Goal: Information Seeking & Learning: Check status

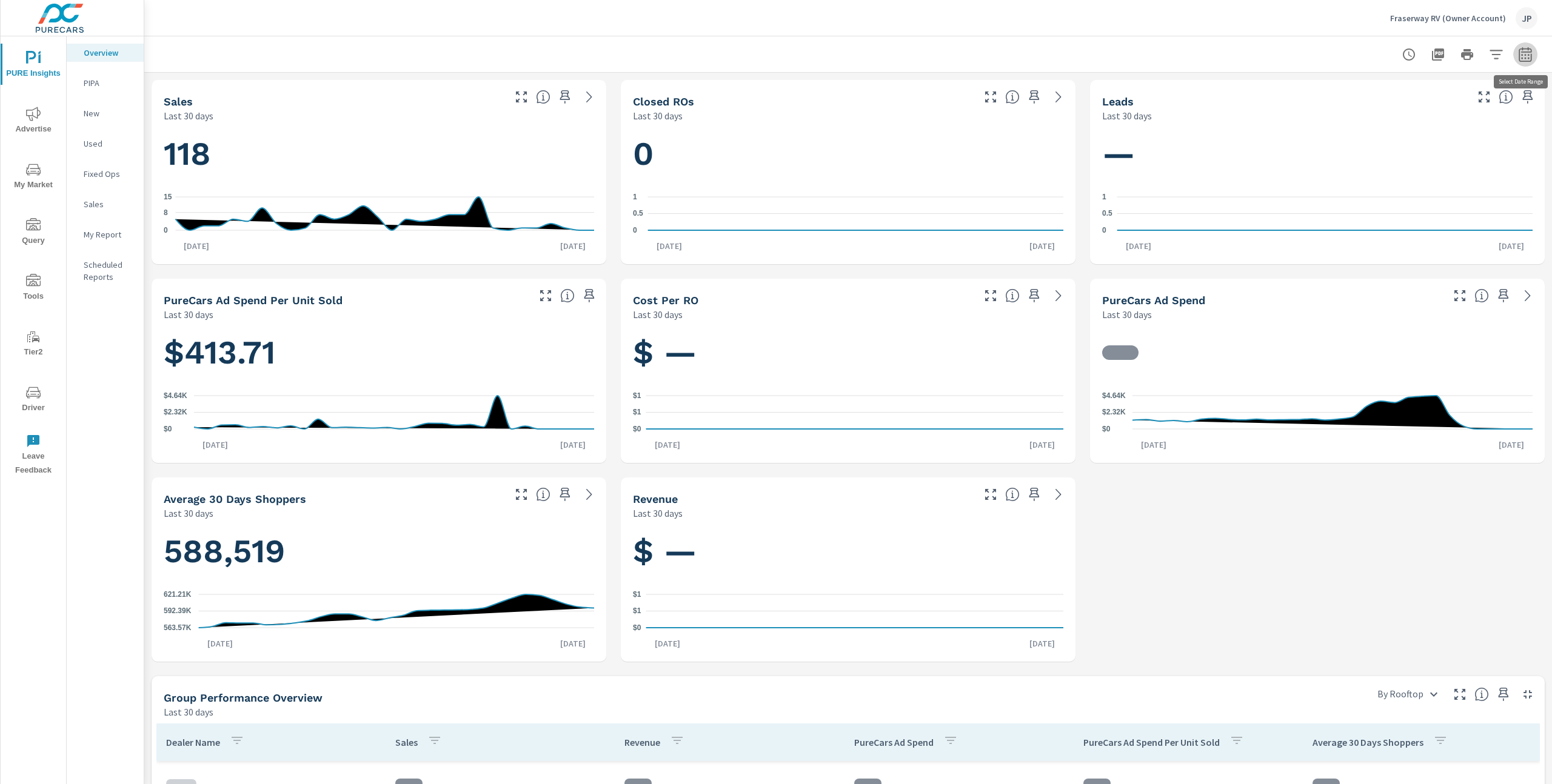
click at [1529, 56] on icon "button" at bounding box center [1525, 54] width 14 height 14
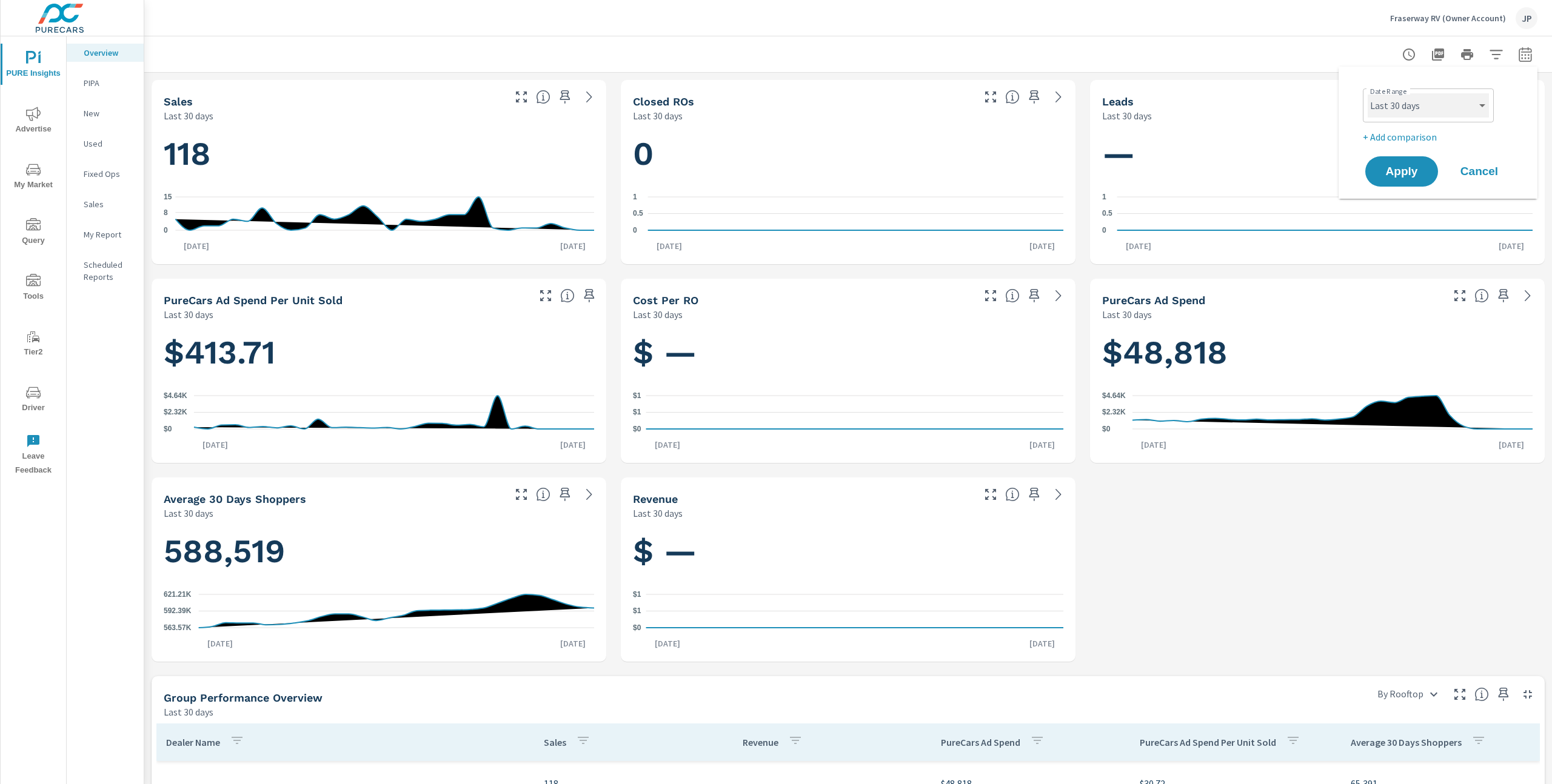
click at [1463, 102] on select "Custom Yesterday Last week Last 7 days Last 14 days Last 30 days Last 45 days L…" at bounding box center [1429, 105] width 121 height 24
click at [1368, 94] on select "Custom Yesterday Last week Last 7 days Last 14 days Last 30 days Last 45 days L…" at bounding box center [1429, 105] width 121 height 24
select select "custom"
click at [1400, 155] on input "08/09/2025" at bounding box center [1397, 151] width 68 height 24
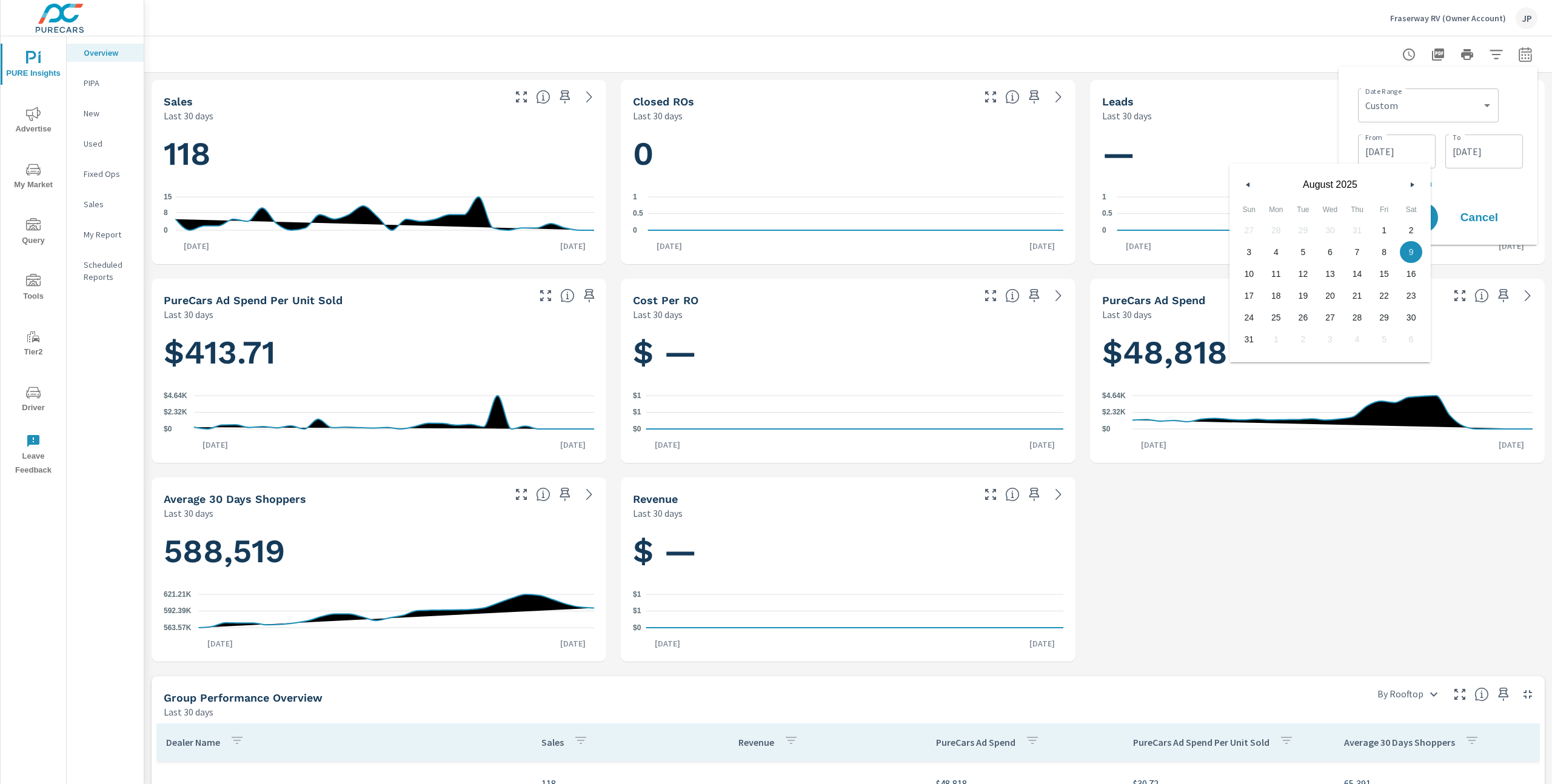
click at [1252, 185] on button "button" at bounding box center [1248, 185] width 14 height 14
click at [1254, 238] on span "1" at bounding box center [1249, 230] width 27 height 15
type input "06/01/2025"
click at [1487, 155] on input "09/07/2025" at bounding box center [1484, 151] width 68 height 24
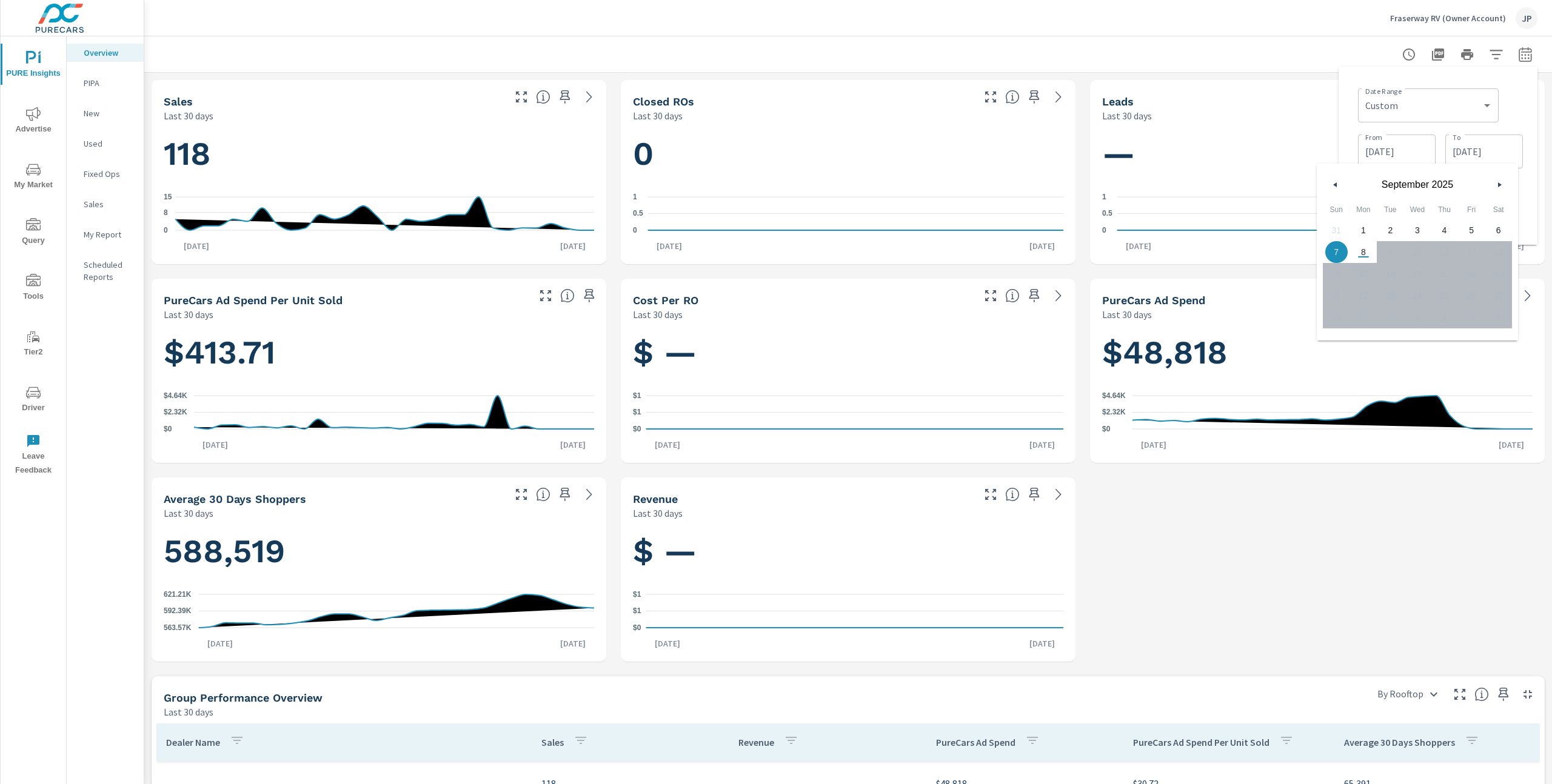
click at [1335, 186] on icon "button" at bounding box center [1334, 185] width 6 height 5
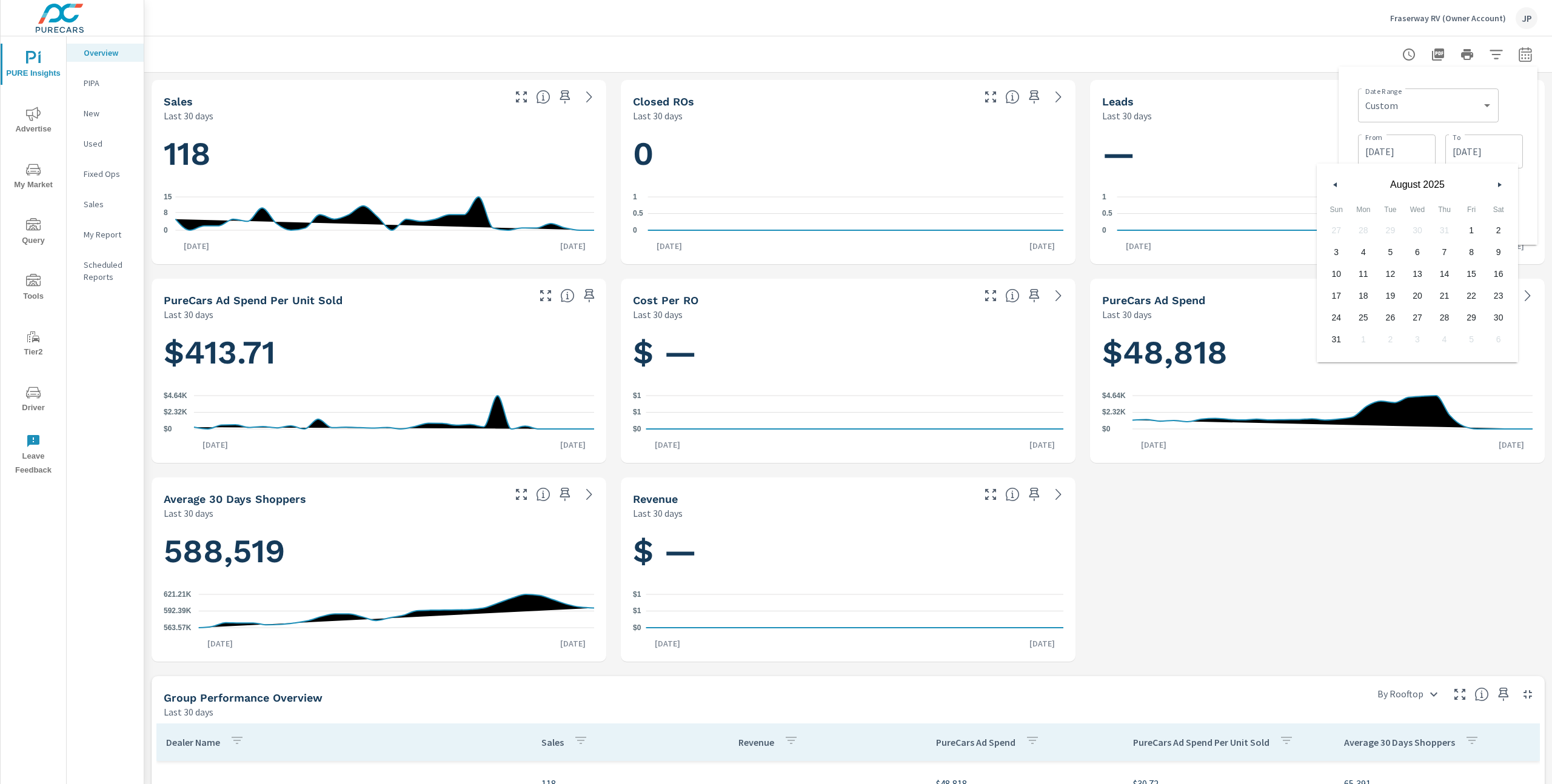
click at [1332, 341] on span "31" at bounding box center [1336, 339] width 27 height 15
type input "08/31/2025"
click at [1518, 103] on div "Date Range Custom Yesterday Last week Last 7 days Last 14 days Last 30 days Las…" at bounding box center [1440, 104] width 165 height 41
click at [1406, 215] on span "Apply" at bounding box center [1401, 217] width 50 height 12
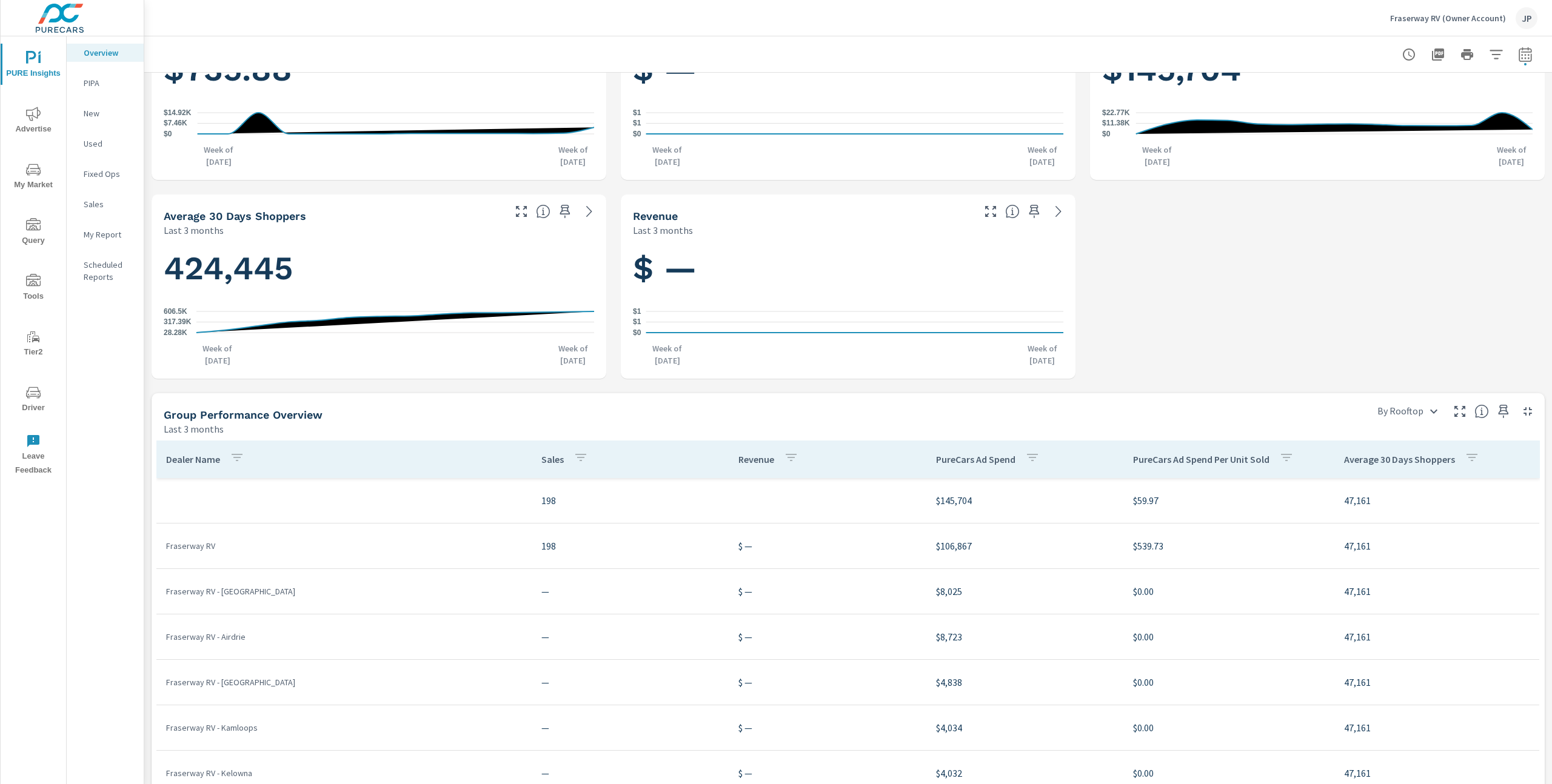
scroll to position [321, 0]
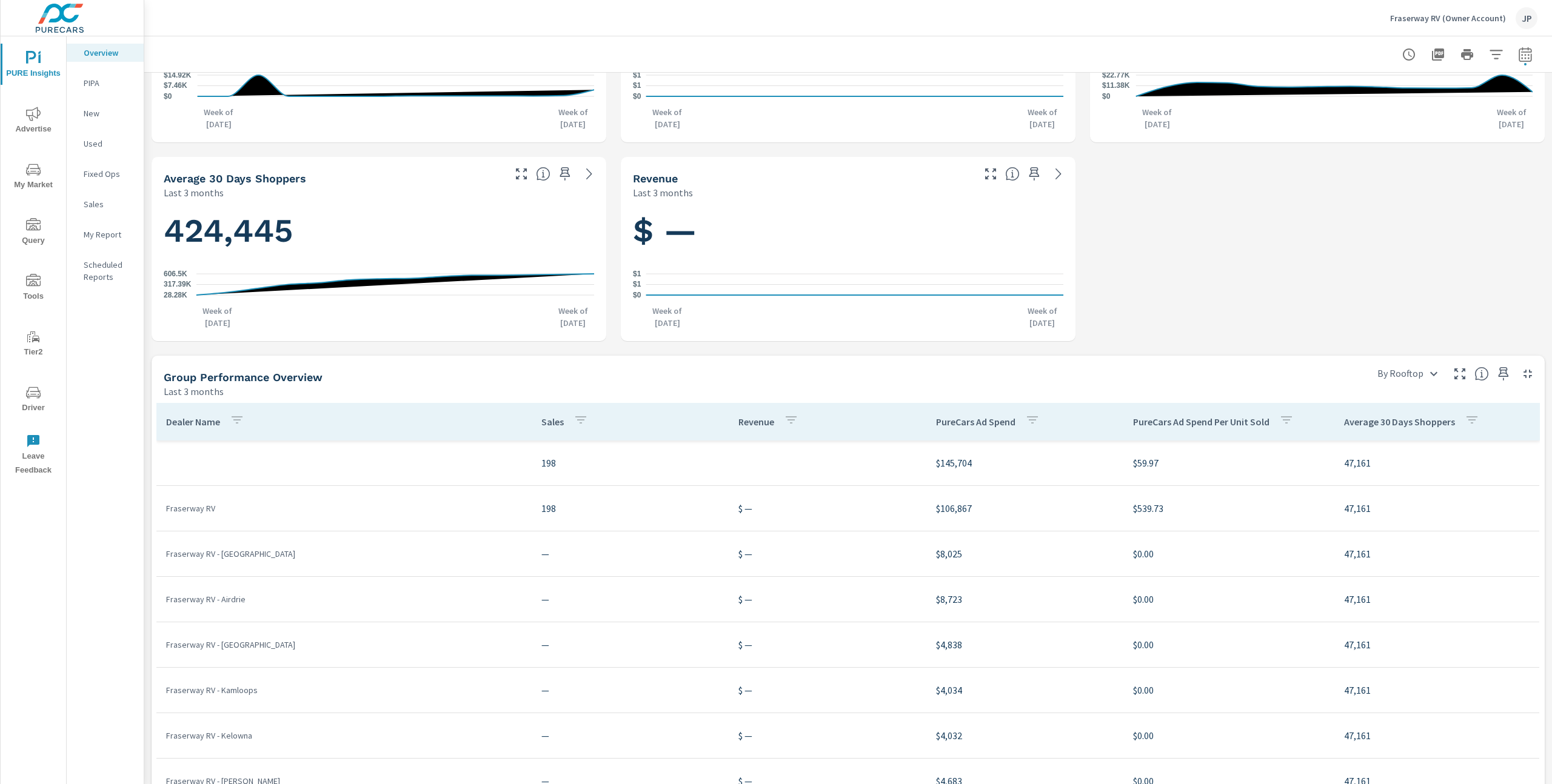
click at [34, 120] on icon "nav menu" at bounding box center [33, 113] width 14 height 14
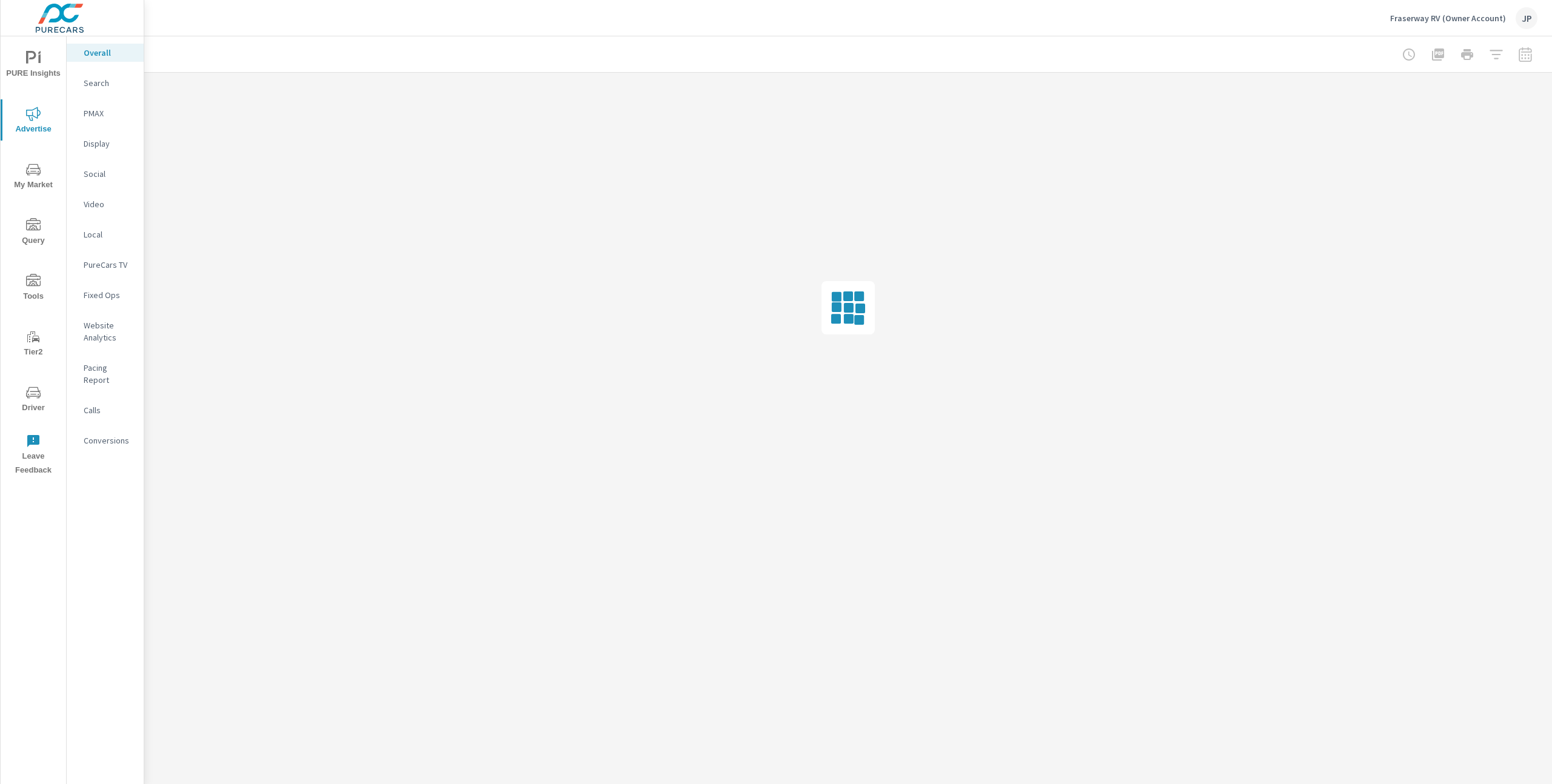
click at [1076, 25] on div "Fraserway RV (Owner Account) JP" at bounding box center [848, 18] width 1379 height 36
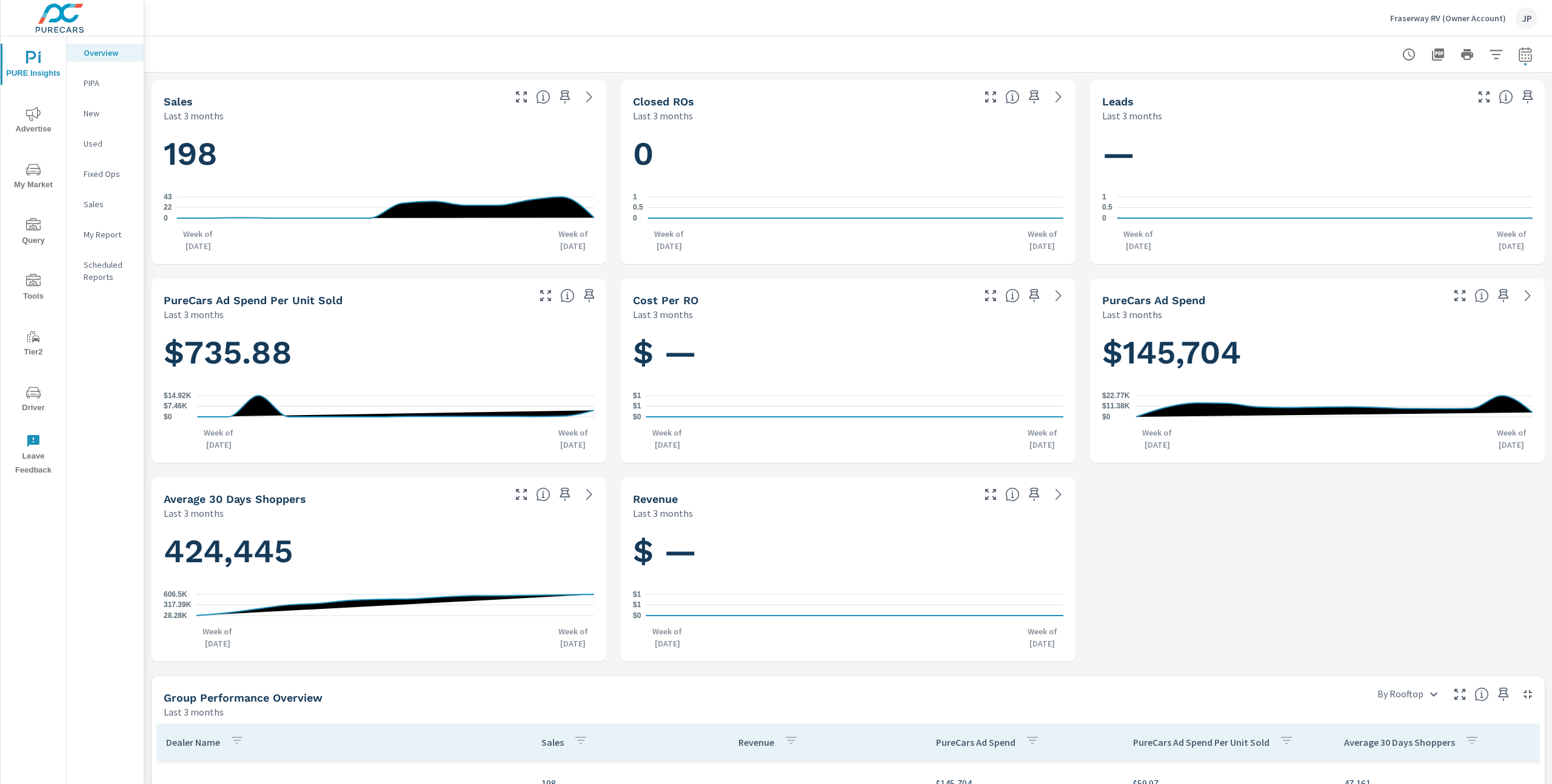
click at [618, 267] on div "Sales Last 3 months 198 0 22 43 Week of Jun 1st Week of Aug 31st Closed ROs Las…" at bounding box center [848, 669] width 1408 height 1193
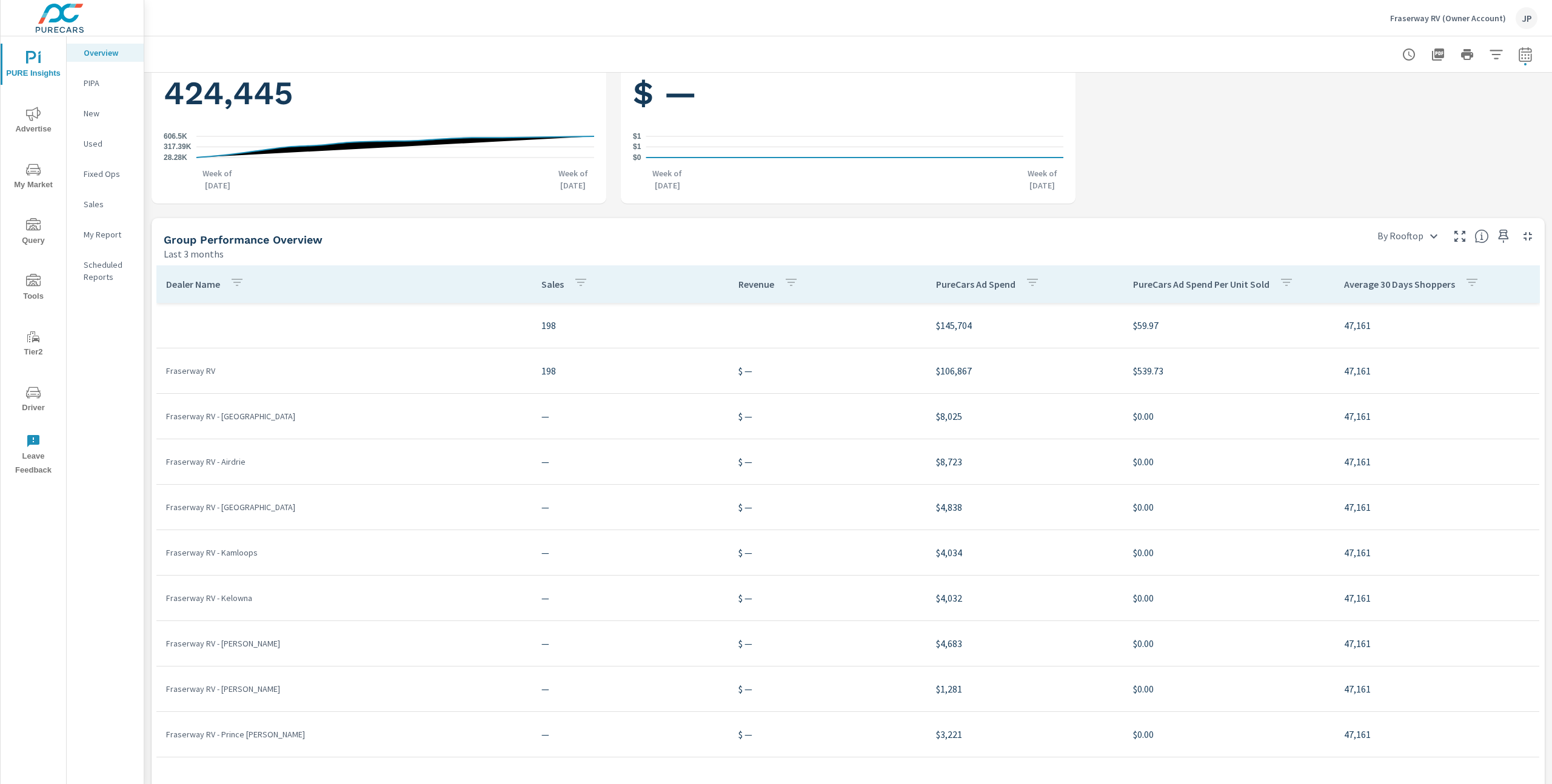
scroll to position [481, 0]
